Goal: Task Accomplishment & Management: Manage account settings

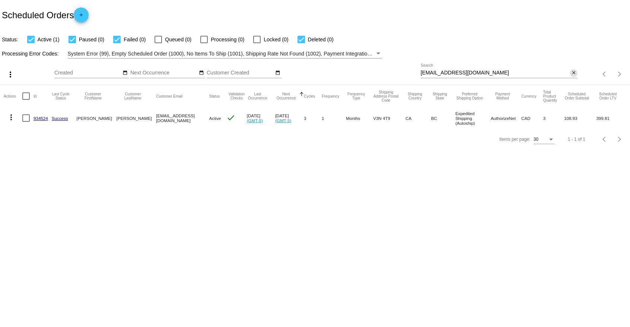
click at [576, 75] on mat-icon "close" at bounding box center [573, 73] width 5 height 6
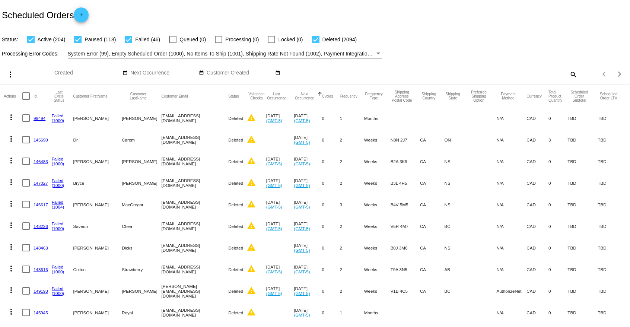
click at [576, 73] on mat-icon "search" at bounding box center [573, 75] width 9 height 12
paste input "[EMAIL_ADDRESS][DOMAIN_NAME]"
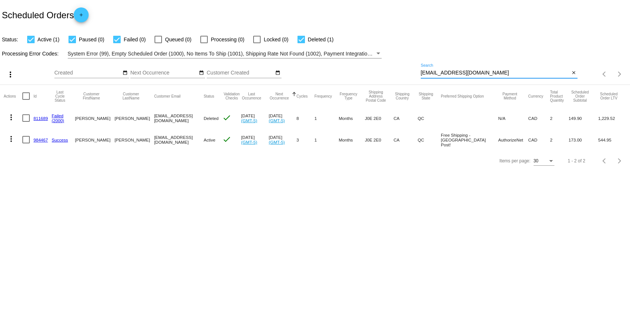
type input "[EMAIL_ADDRESS][DOMAIN_NAME]"
click at [36, 140] on link "984467" at bounding box center [41, 139] width 15 height 5
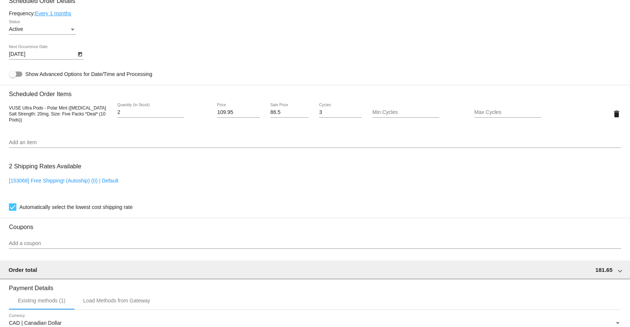
scroll to position [456, 0]
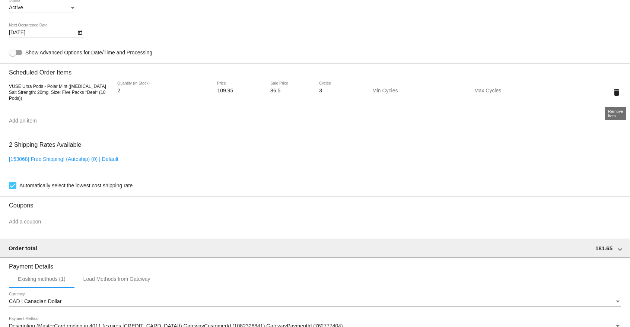
click at [618, 94] on mat-icon "delete" at bounding box center [616, 92] width 9 height 9
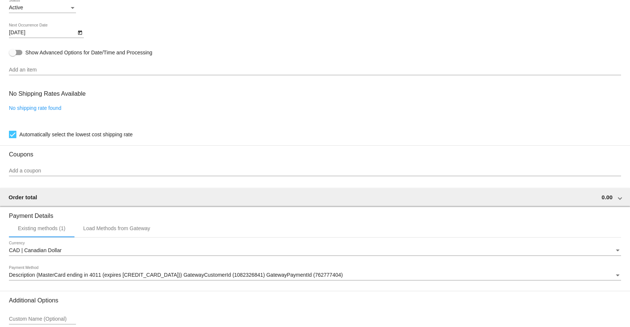
click at [99, 75] on div "Add an item" at bounding box center [315, 68] width 612 height 15
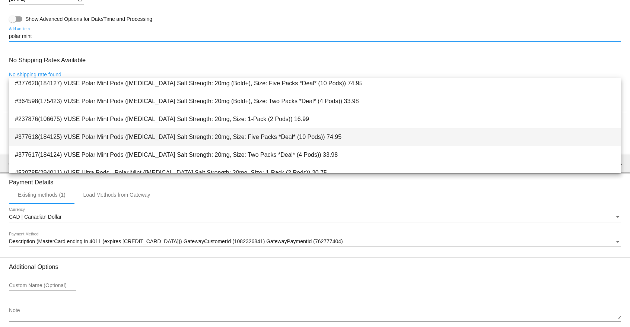
scroll to position [190, 0]
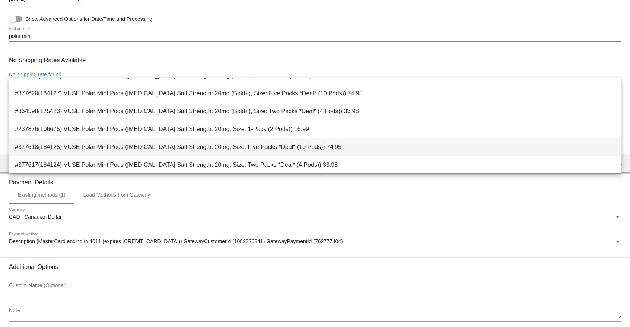
type input "polar mint"
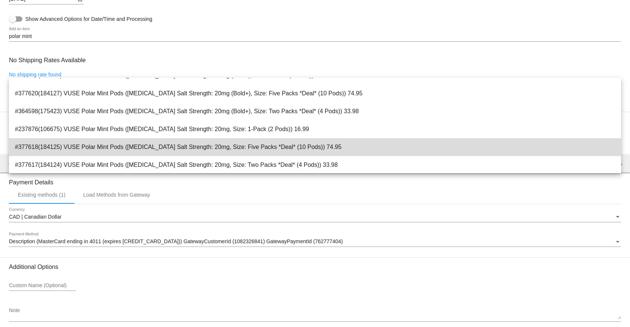
click at [74, 146] on span "#377618(184125) VUSE Polar Mint Pods ([MEDICAL_DATA] Salt Strength: 20mg, Size:…" at bounding box center [315, 147] width 601 height 18
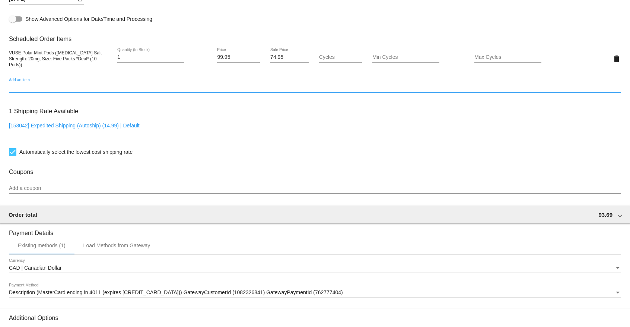
scroll to position [490, 0]
type input "2"
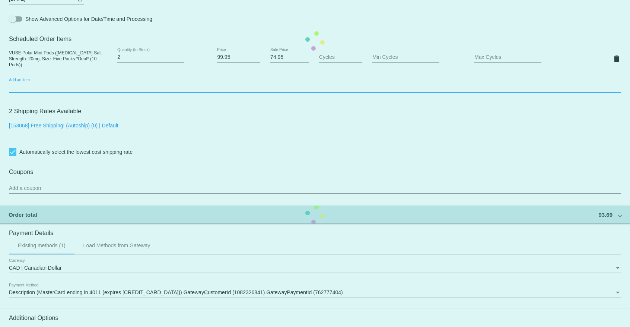
click at [180, 58] on mat-card "Customer 4374019: [PERSON_NAME] [EMAIL_ADDRESS][DOMAIN_NAME] Customer Shipping …" at bounding box center [315, 40] width 630 height 745
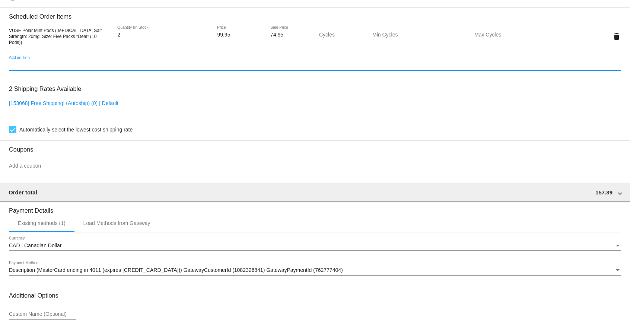
scroll to position [579, 0]
